Goal: Task Accomplishment & Management: Manage account settings

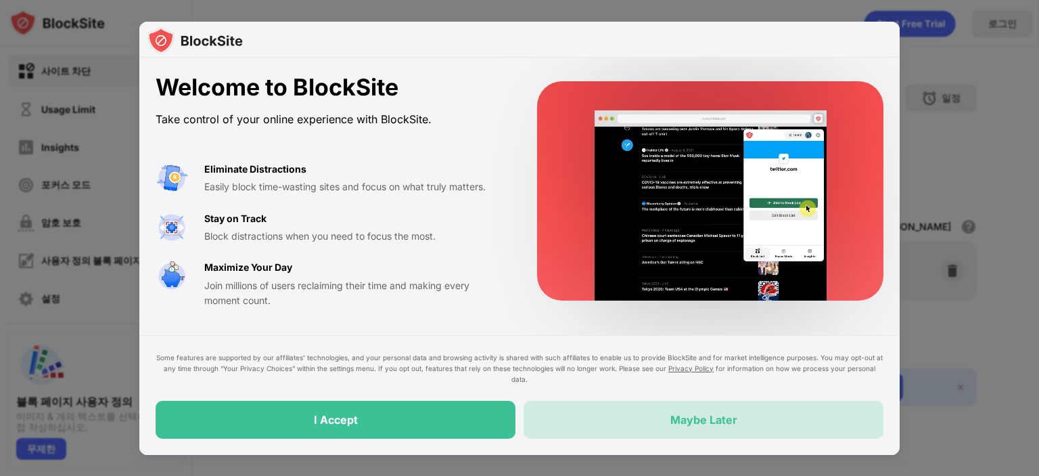
click at [651, 405] on div "Maybe Later" at bounding box center [704, 420] width 360 height 38
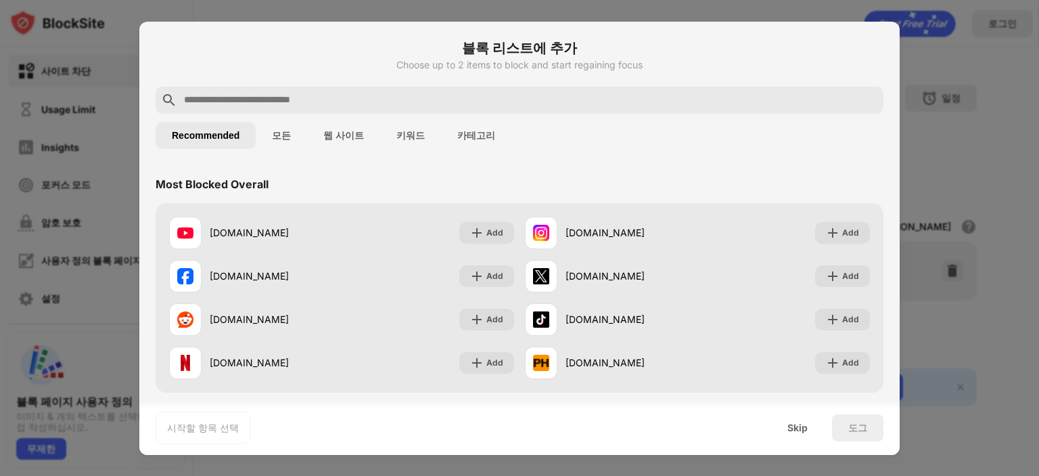
click at [321, 100] on input "text" at bounding box center [531, 100] width 696 height 16
drag, startPoint x: 430, startPoint y: 1, endPoint x: 723, endPoint y: 138, distance: 323.3
click at [725, 135] on div "Recommended 모든 웹 사이트 키워드 카테고리" at bounding box center [520, 135] width 728 height 43
click at [300, 102] on input "text" at bounding box center [531, 100] width 696 height 16
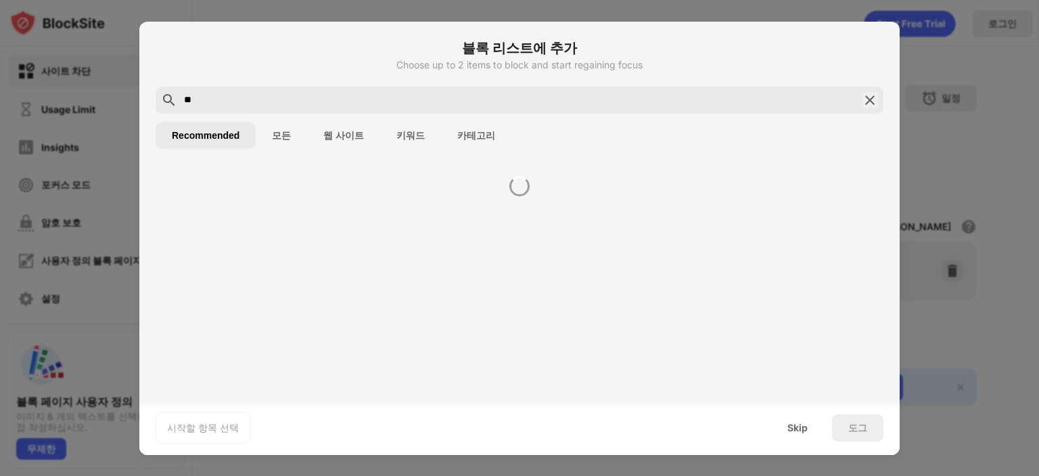
type input "*"
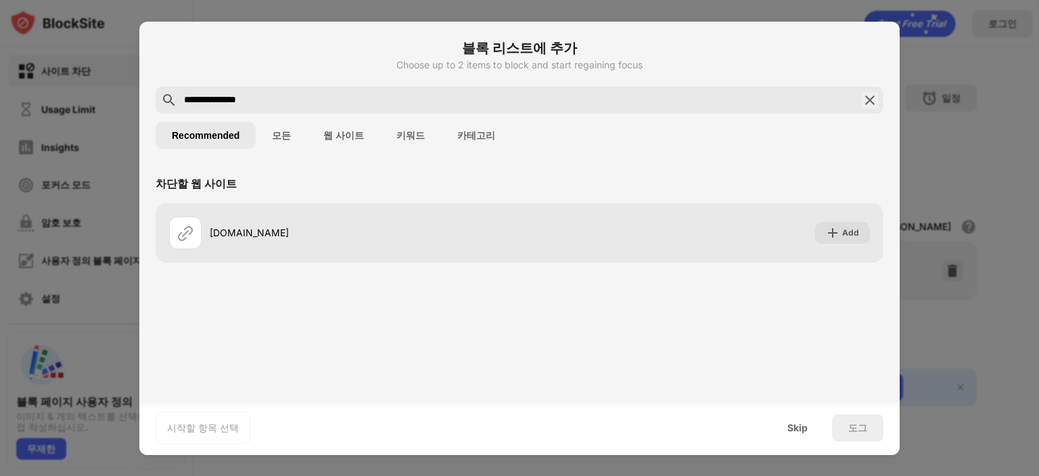
drag, startPoint x: 273, startPoint y: 99, endPoint x: 151, endPoint y: 106, distance: 122.7
click at [151, 106] on div "**********" at bounding box center [519, 238] width 761 height 433
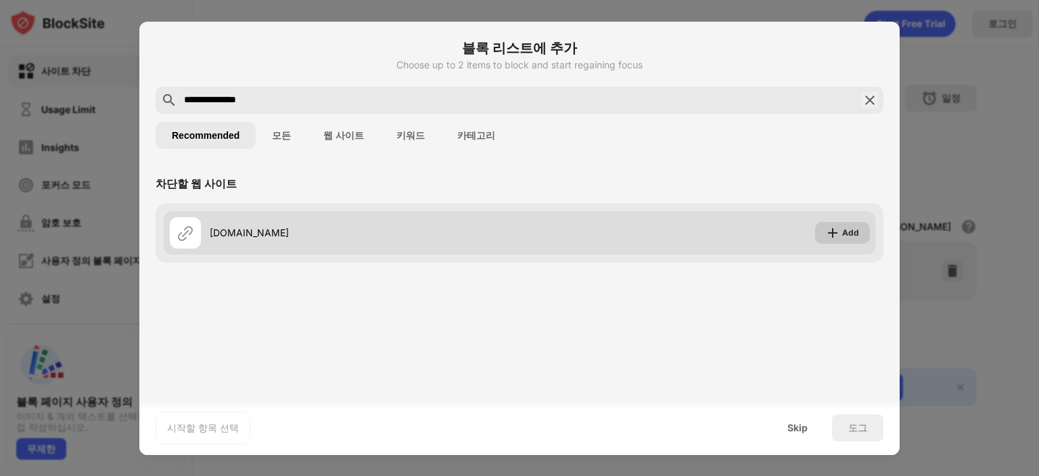
type input "**********"
click at [828, 234] on img at bounding box center [833, 233] width 14 height 14
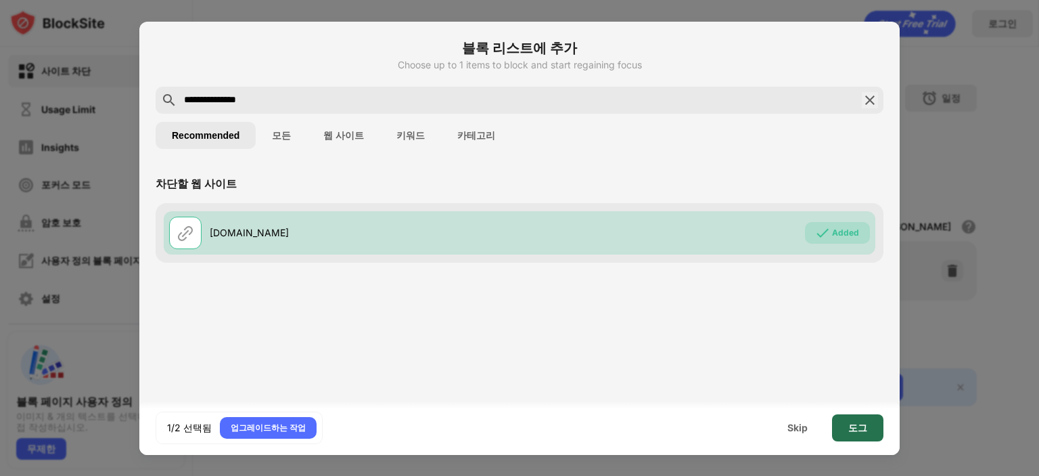
click at [850, 426] on div "도그" at bounding box center [858, 427] width 19 height 11
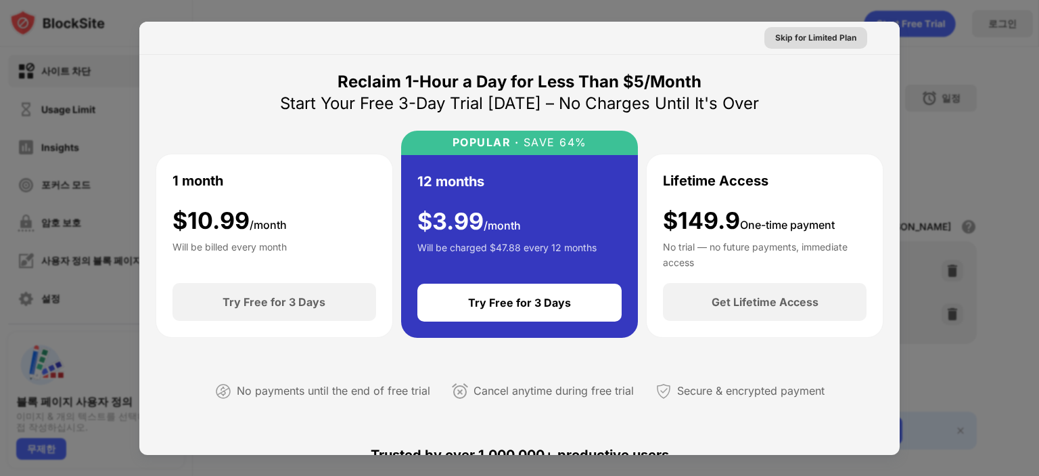
click at [807, 39] on div "Skip for Limited Plan" at bounding box center [815, 38] width 81 height 14
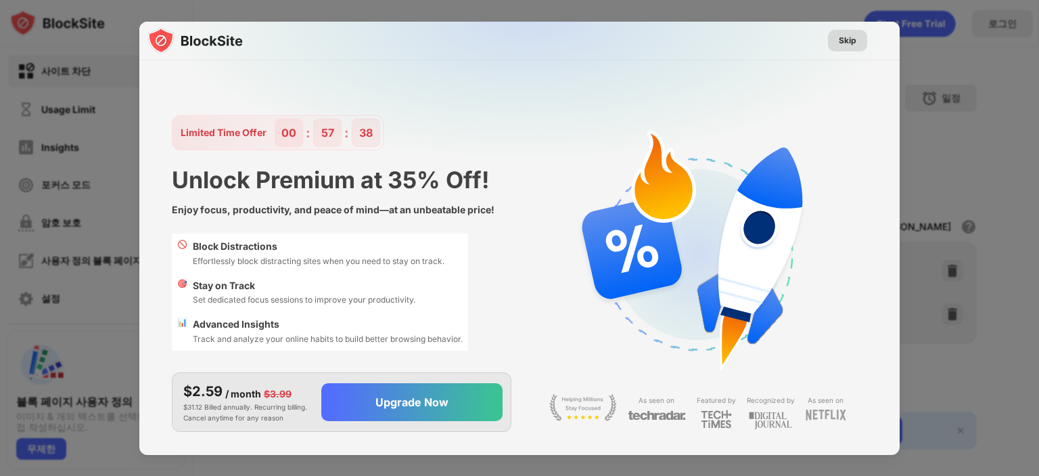
click at [851, 47] on div "Skip" at bounding box center [848, 41] width 18 height 14
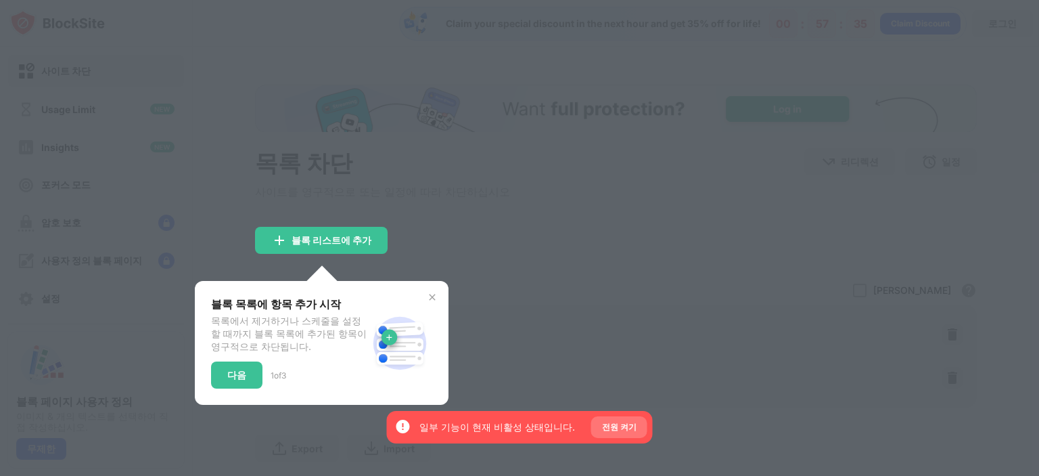
click at [593, 430] on div "전원 켜기" at bounding box center [619, 427] width 56 height 22
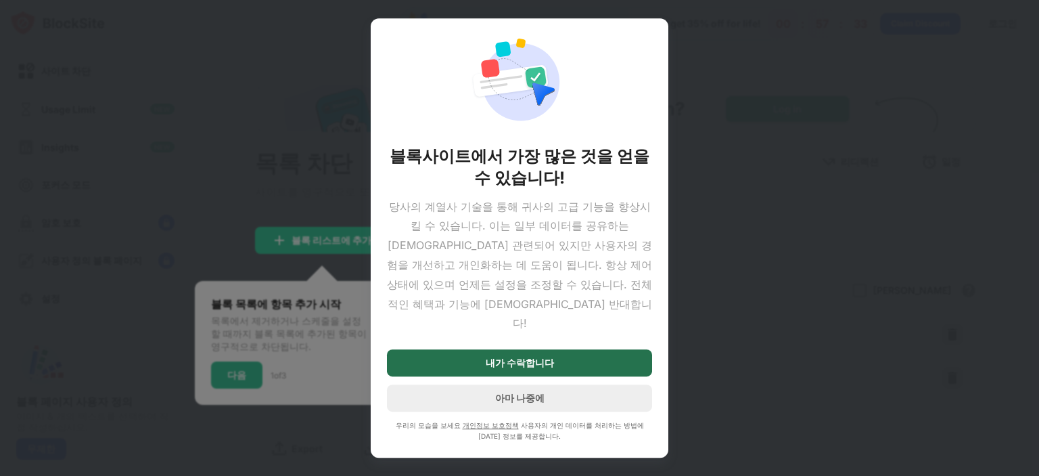
click at [597, 349] on div "내가 수락합니다" at bounding box center [519, 362] width 265 height 27
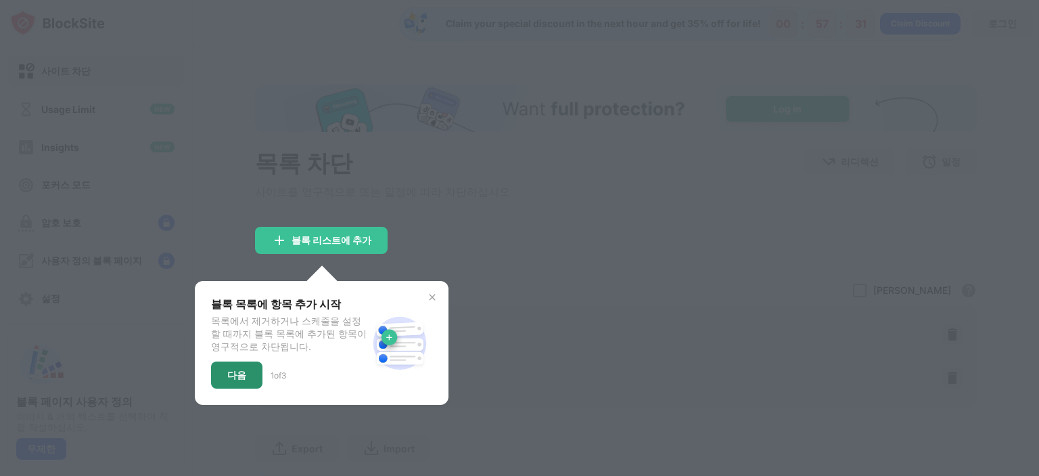
click at [233, 379] on div "다음" at bounding box center [236, 374] width 19 height 11
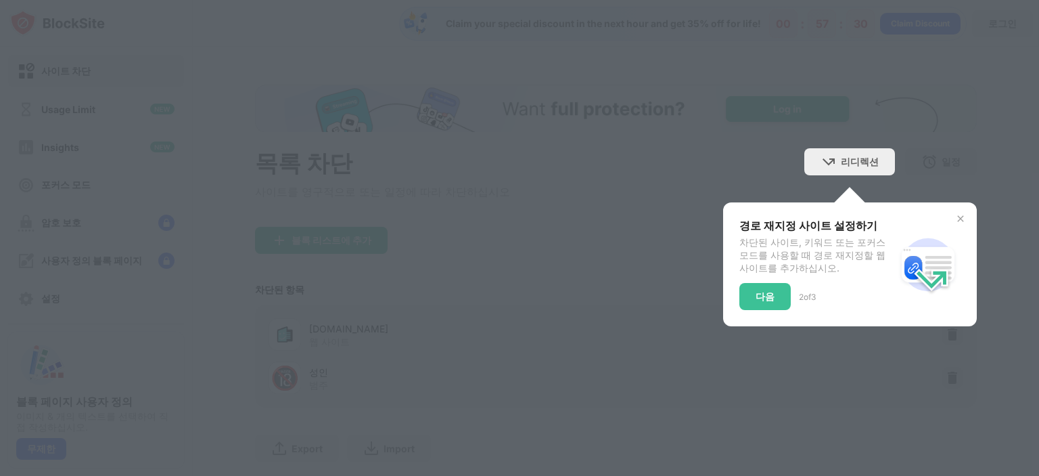
click at [941, 214] on div "경로 재지정 사이트 설정하기 차단된 사이트, 키워드 또는 포커스 모드를 사용할 때 경로 재지정할 웹 사이트를 추가하십시오. 다음 2 of 3" at bounding box center [850, 264] width 254 height 124
click at [957, 202] on div "경로 재지정 사이트 설정하기 차단된 사이트, 키워드 또는 포커스 모드를 사용할 때 경로 재지정할 웹 사이트를 추가하십시오. 다음 2 of 3" at bounding box center [850, 264] width 254 height 124
click at [761, 293] on div "다음" at bounding box center [765, 296] width 19 height 11
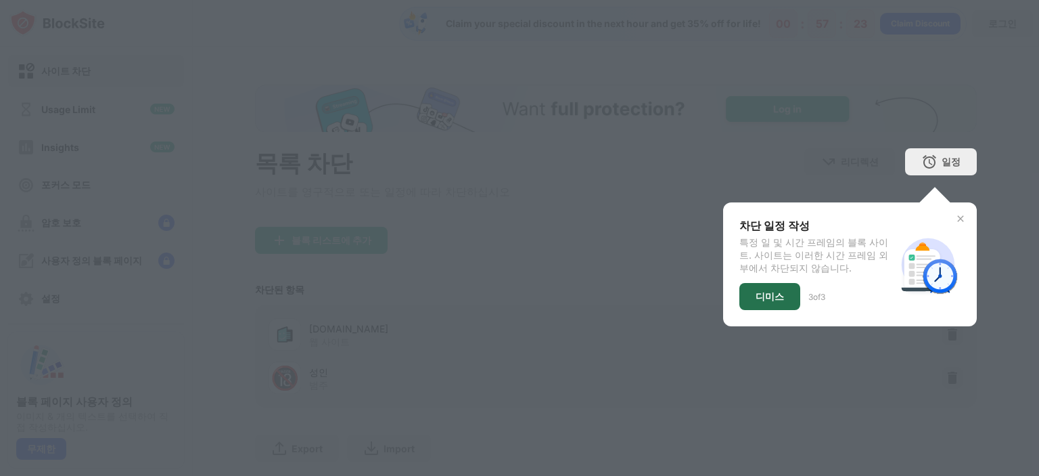
click at [777, 300] on div "디미스" at bounding box center [770, 296] width 61 height 27
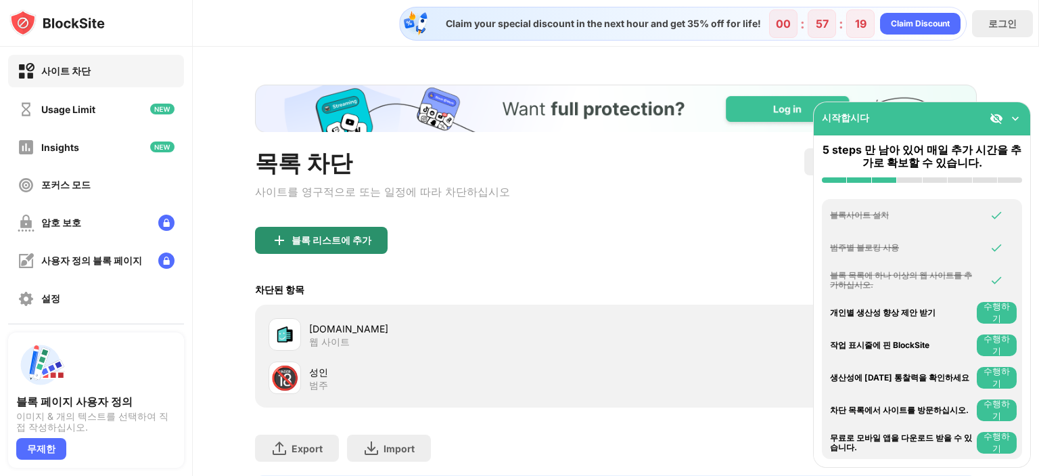
click at [371, 243] on div "블록 리스트에 추가" at bounding box center [321, 240] width 133 height 27
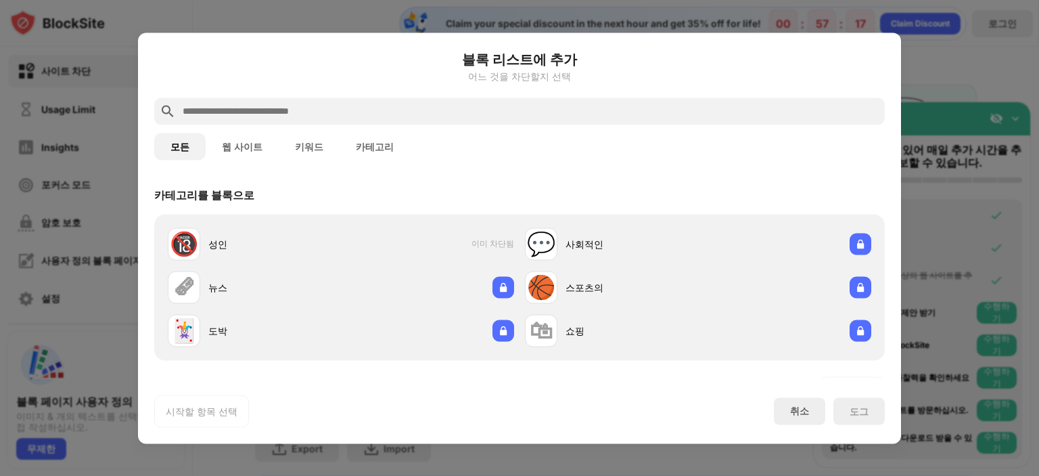
click at [397, 100] on div at bounding box center [519, 110] width 731 height 27
click at [392, 105] on input "text" at bounding box center [530, 111] width 698 height 16
click at [386, 108] on input "text" at bounding box center [530, 111] width 698 height 16
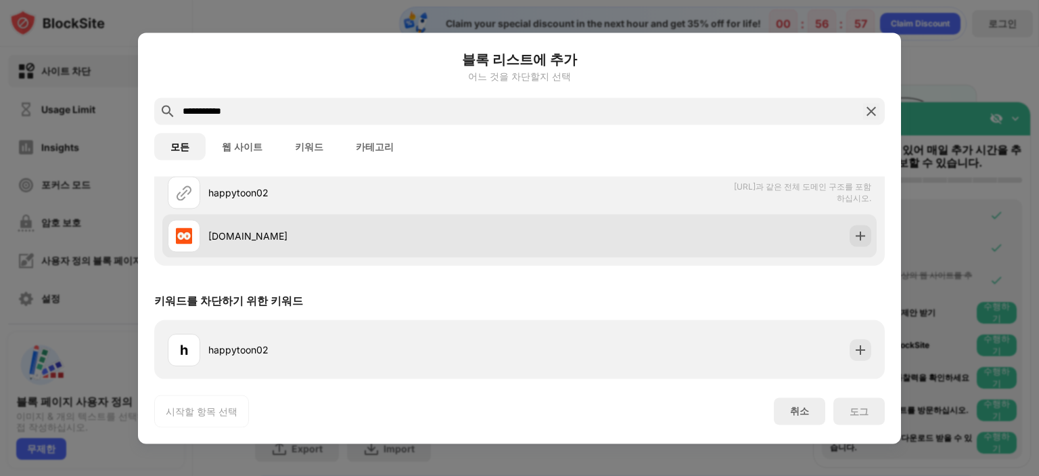
scroll to position [51, 0]
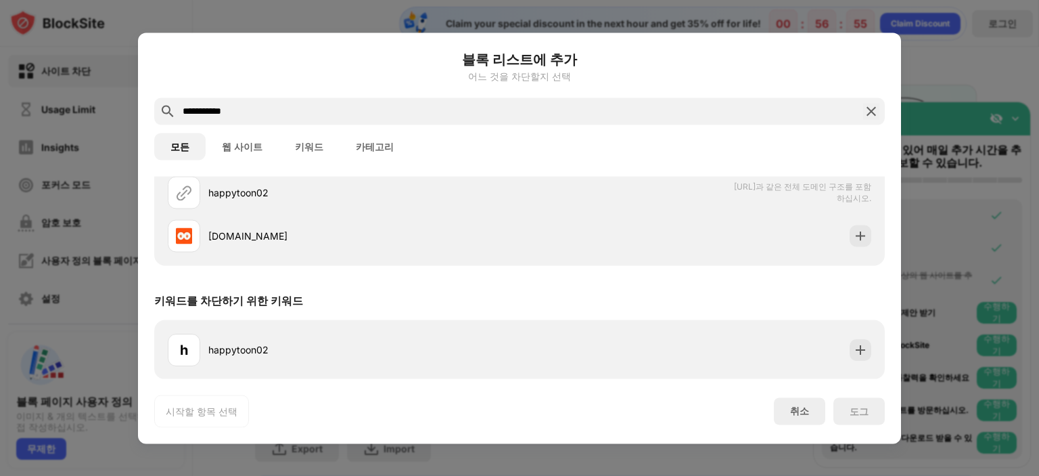
click at [505, 94] on div "블록 리스트에 추가 어느 것을 차단할지 선택" at bounding box center [519, 73] width 731 height 49
click at [499, 108] on input "**********" at bounding box center [519, 111] width 677 height 16
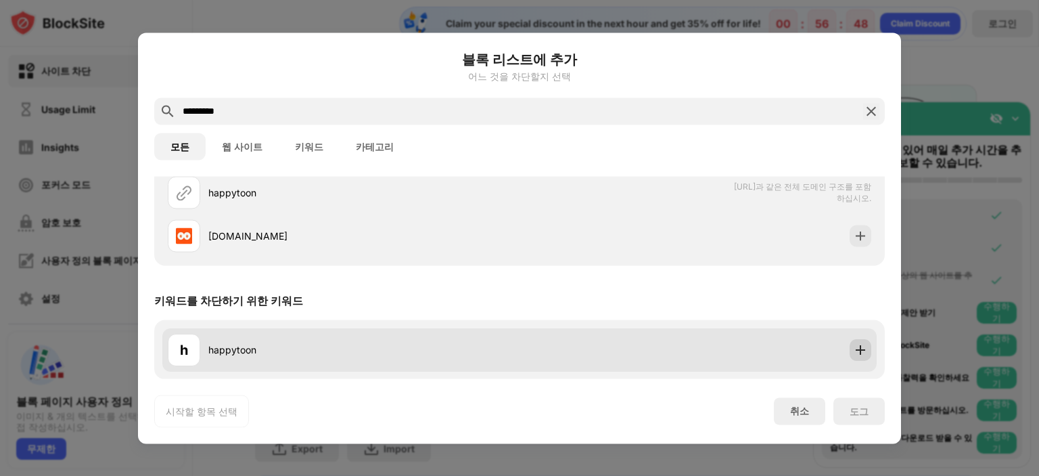
type input "*********"
click at [854, 352] on img at bounding box center [861, 349] width 14 height 14
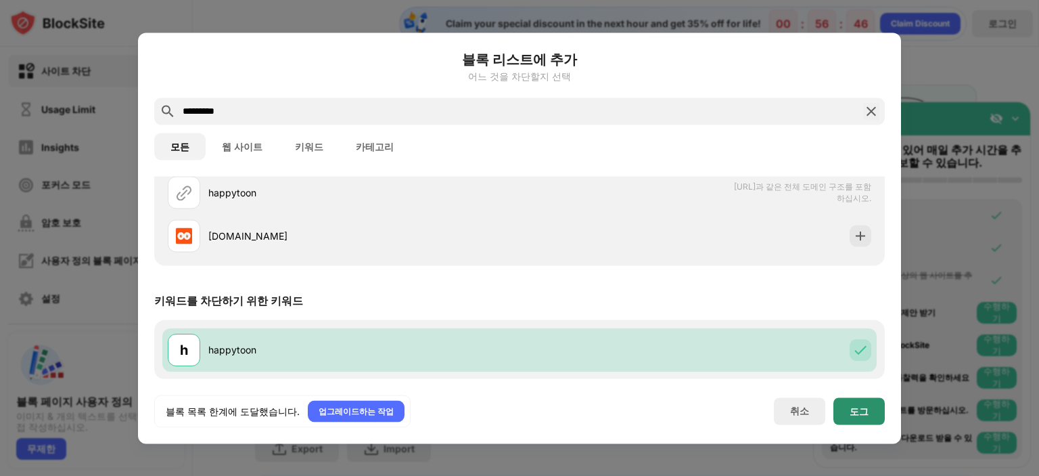
click at [858, 408] on div "도그" at bounding box center [859, 410] width 19 height 11
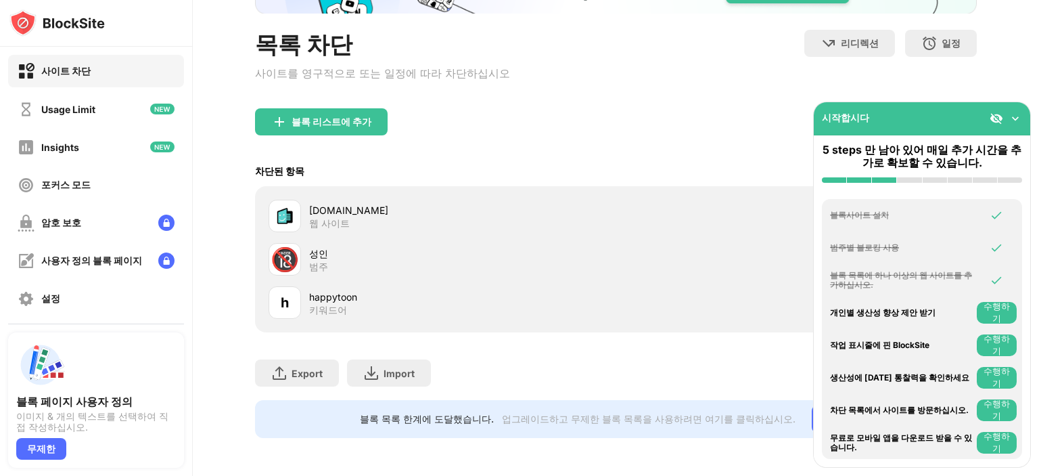
scroll to position [0, 0]
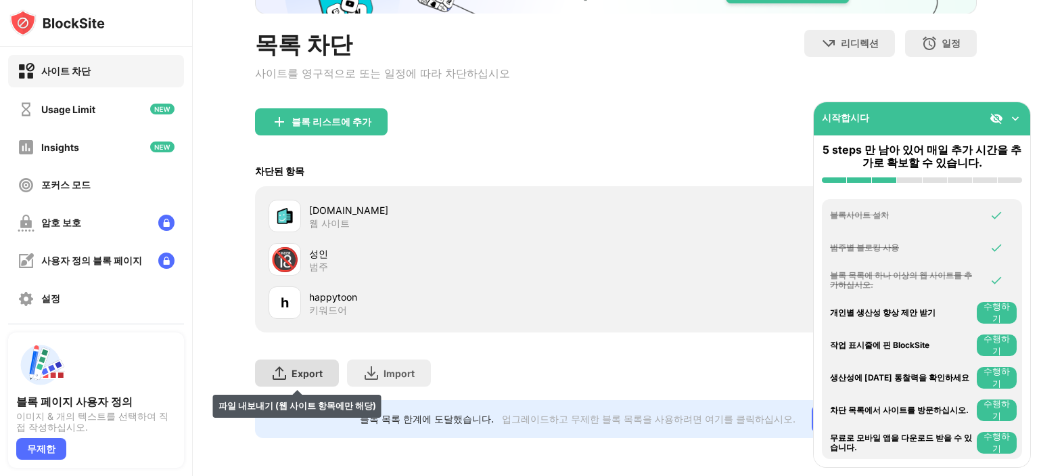
click at [305, 367] on div "Export" at bounding box center [307, 373] width 31 height 12
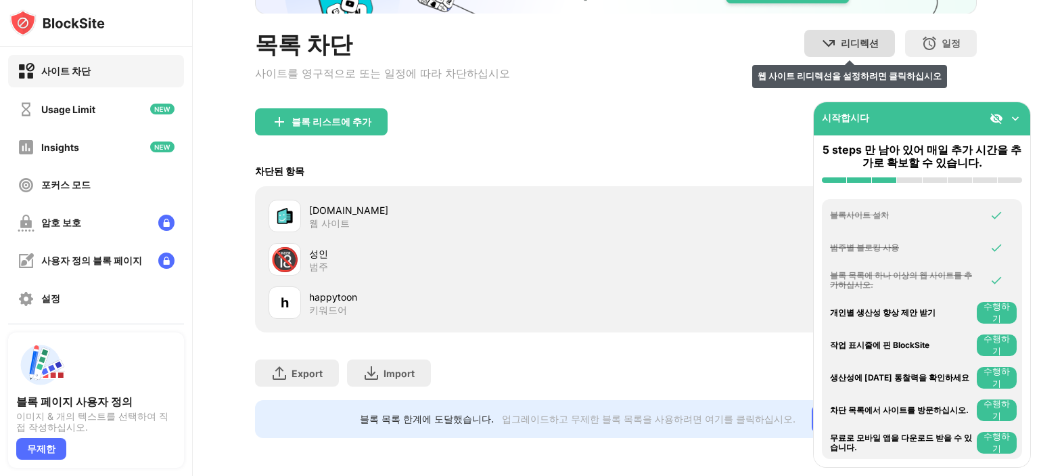
click at [841, 37] on div "리디렉션" at bounding box center [860, 43] width 38 height 13
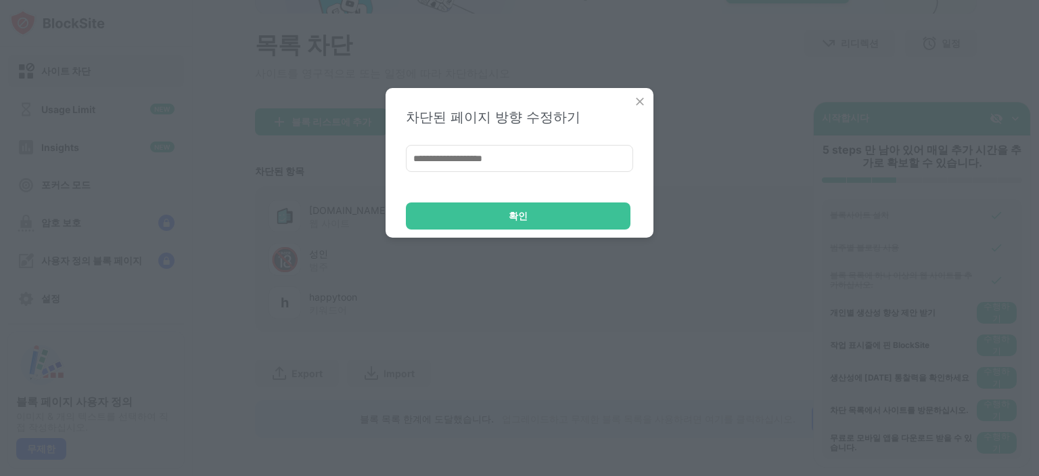
click at [646, 96] on img at bounding box center [640, 102] width 14 height 14
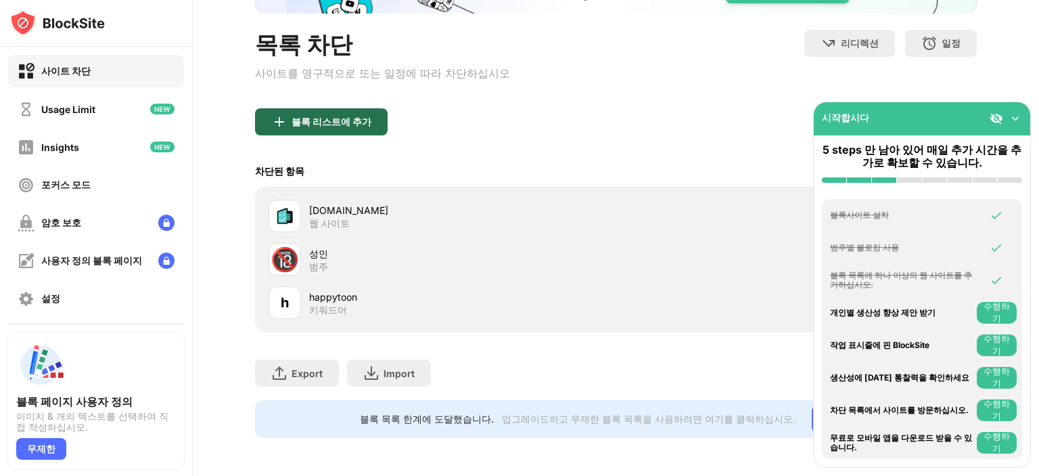
click at [375, 113] on div "블록 리스트에 추가" at bounding box center [321, 121] width 133 height 27
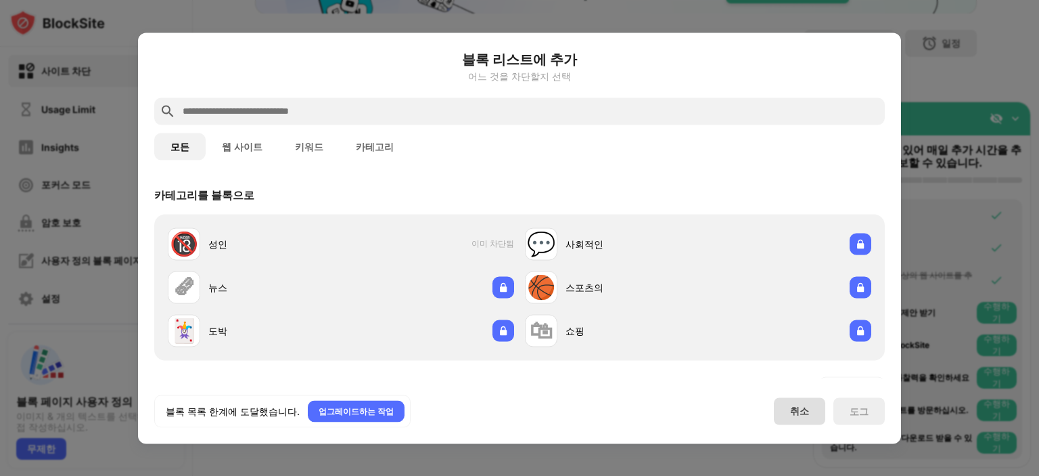
click at [809, 419] on div "취소" at bounding box center [799, 410] width 51 height 27
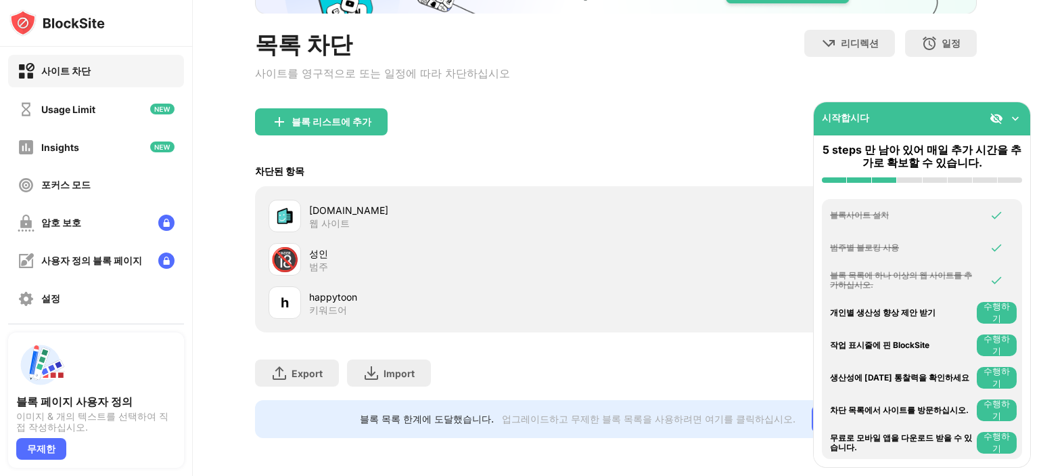
click at [378, 206] on div "[DOMAIN_NAME] 웹 사이트" at bounding box center [462, 216] width 307 height 26
click at [374, 203] on div "[DOMAIN_NAME]" at bounding box center [462, 210] width 307 height 14
